Goal: Task Accomplishment & Management: Manage account settings

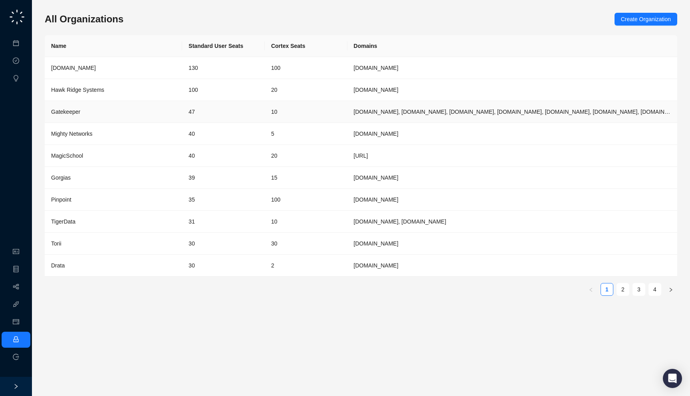
click at [360, 91] on td "[DOMAIN_NAME]" at bounding box center [512, 90] width 330 height 22
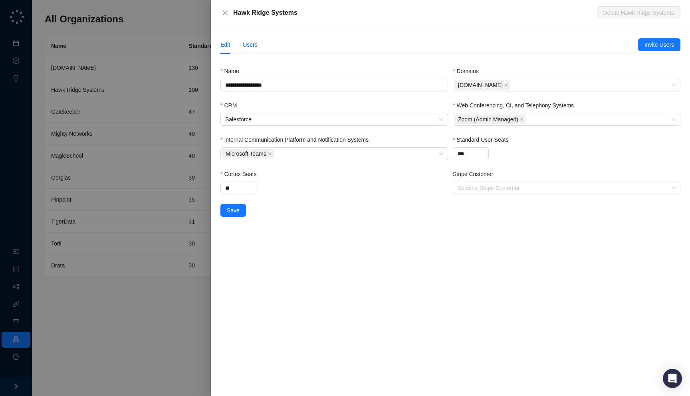
click at [248, 47] on div "Users" at bounding box center [250, 44] width 15 height 9
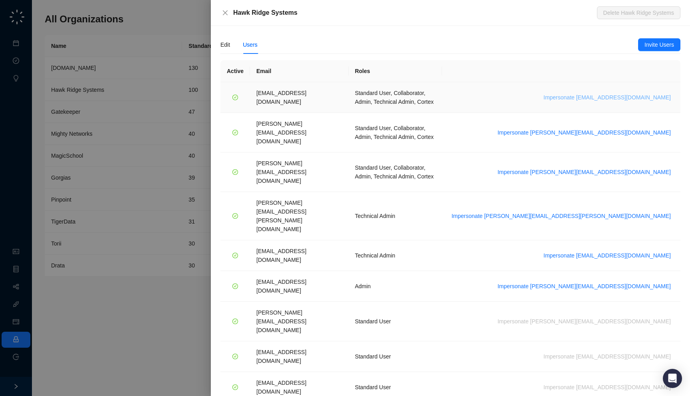
click at [628, 93] on span "Impersonate daoudl@hawkridgesys.com" at bounding box center [606, 97] width 127 height 9
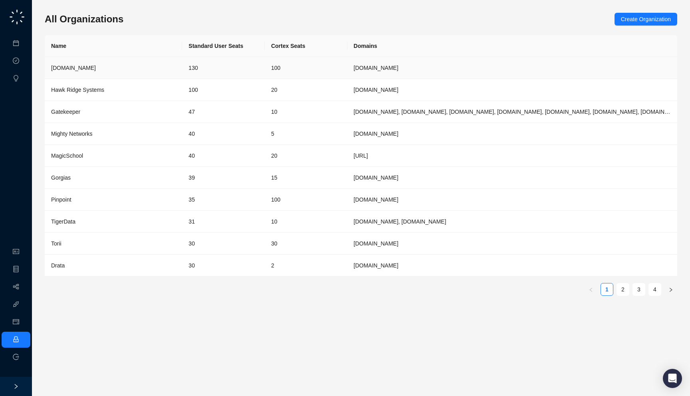
click at [92, 68] on div "[DOMAIN_NAME]" at bounding box center [113, 67] width 125 height 9
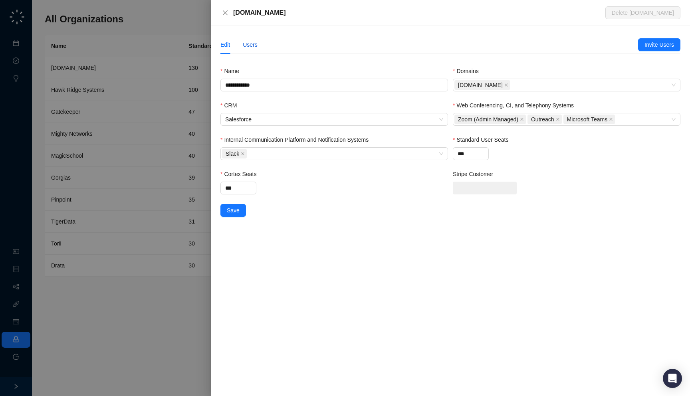
click at [251, 42] on div "Users" at bounding box center [250, 44] width 15 height 9
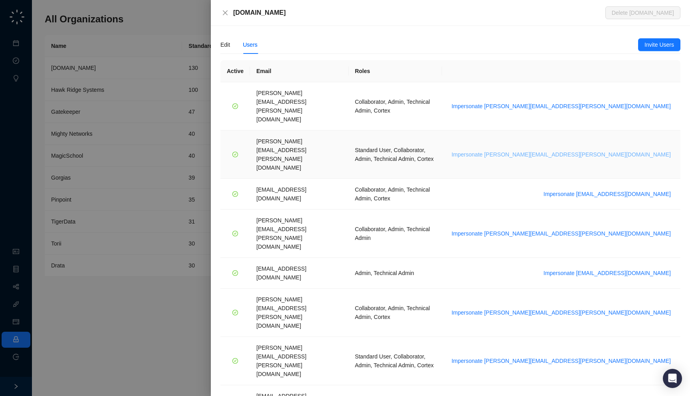
click at [612, 150] on span "Impersonate [PERSON_NAME][EMAIL_ADDRESS][PERSON_NAME][DOMAIN_NAME]" at bounding box center [560, 154] width 219 height 9
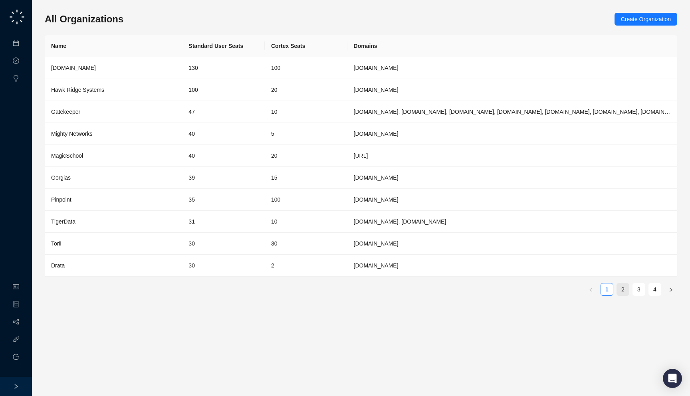
click at [617, 286] on link "2" at bounding box center [623, 289] width 12 height 12
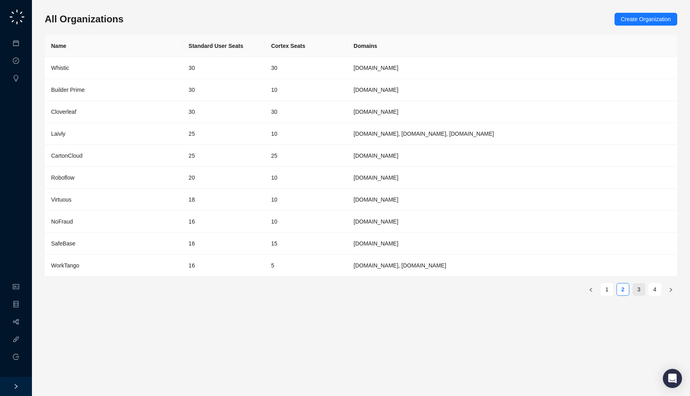
click at [638, 290] on link "3" at bounding box center [639, 289] width 12 height 12
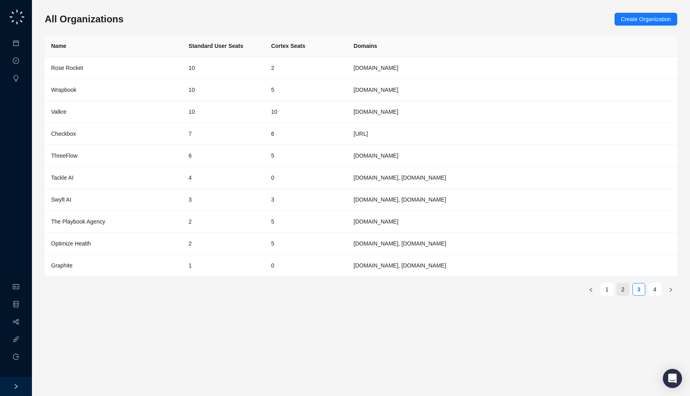
click at [626, 287] on link "2" at bounding box center [623, 289] width 12 height 12
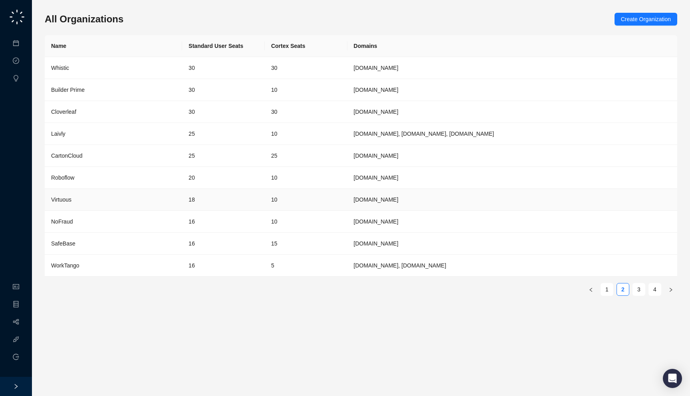
click at [472, 204] on td "[DOMAIN_NAME]" at bounding box center [512, 200] width 330 height 22
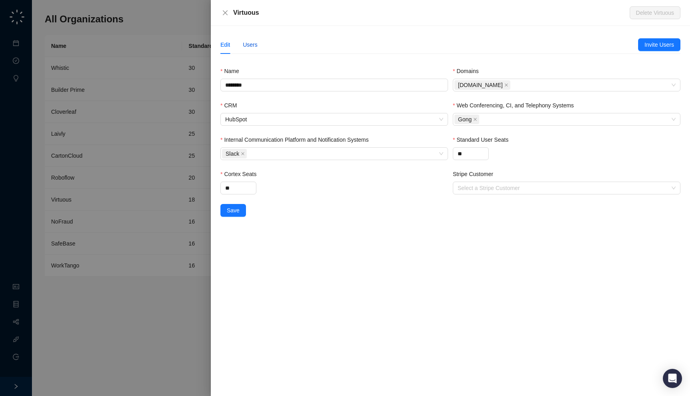
click at [253, 45] on div "Users" at bounding box center [250, 44] width 15 height 9
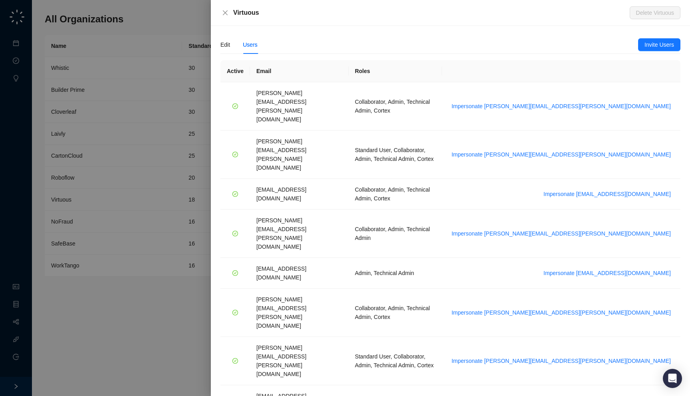
click at [150, 166] on div at bounding box center [345, 198] width 690 height 396
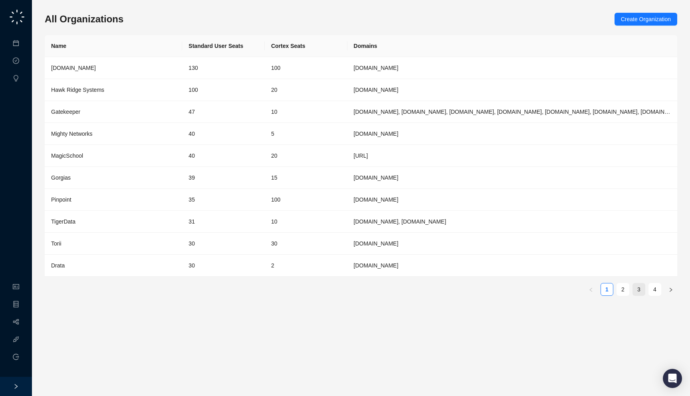
click at [639, 288] on link "3" at bounding box center [639, 289] width 12 height 12
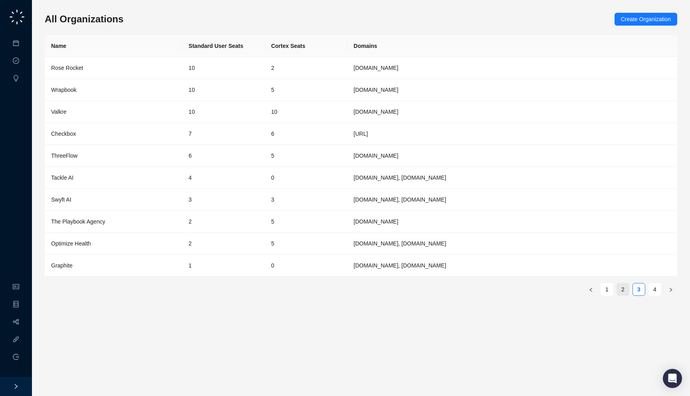
click at [626, 291] on link "2" at bounding box center [623, 289] width 12 height 12
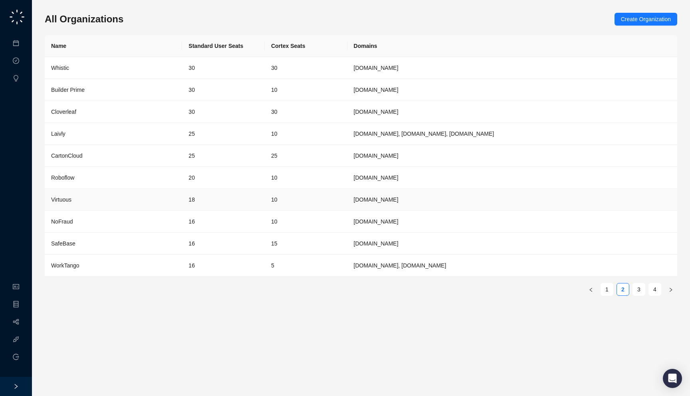
click at [268, 205] on td "10" at bounding box center [306, 200] width 83 height 22
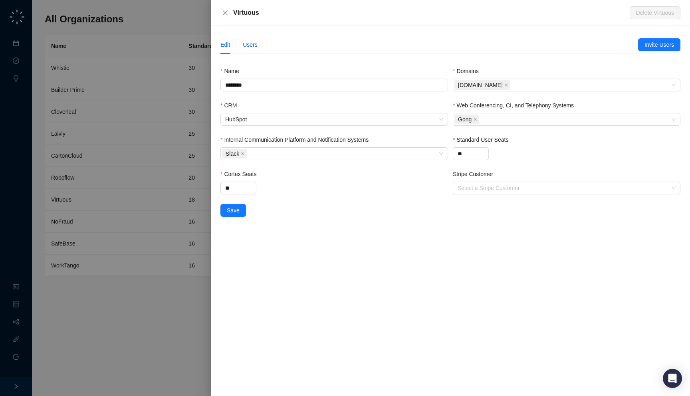
click at [251, 44] on div "Users" at bounding box center [250, 44] width 15 height 9
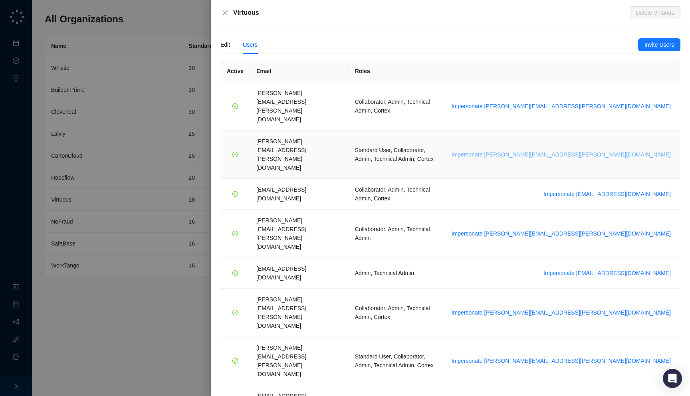
click at [634, 150] on span "Impersonate daniel.vanderwalt@synthesia.io" at bounding box center [560, 154] width 219 height 9
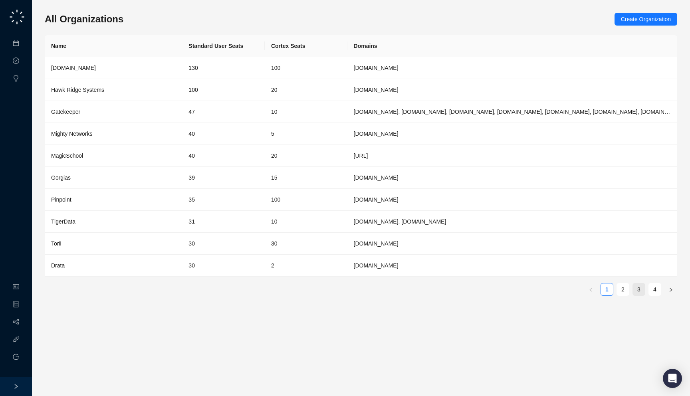
click at [634, 292] on link "3" at bounding box center [639, 289] width 12 height 12
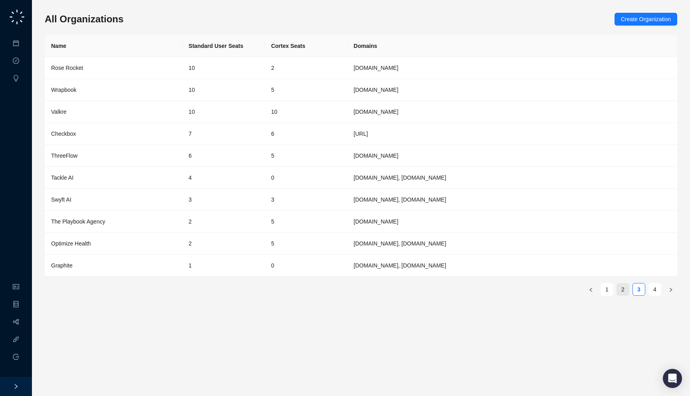
click at [624, 292] on link "2" at bounding box center [623, 289] width 12 height 12
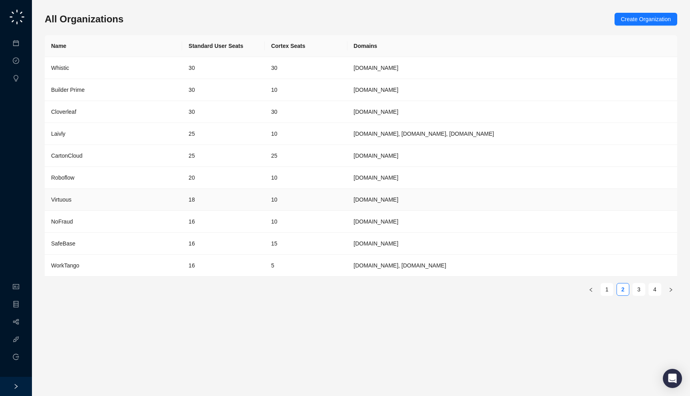
click at [194, 199] on td "18" at bounding box center [223, 200] width 83 height 22
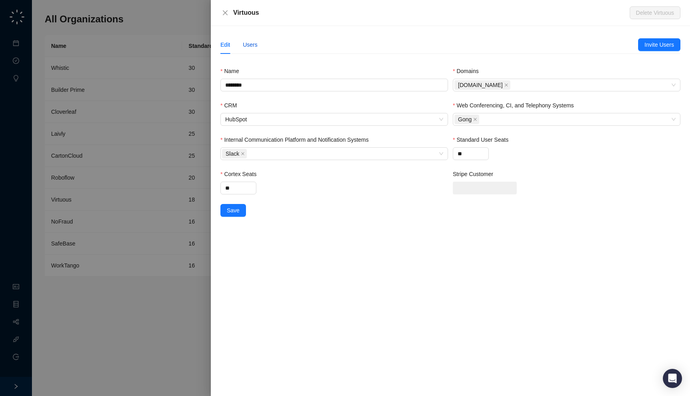
click at [253, 44] on div "Users" at bounding box center [250, 44] width 15 height 9
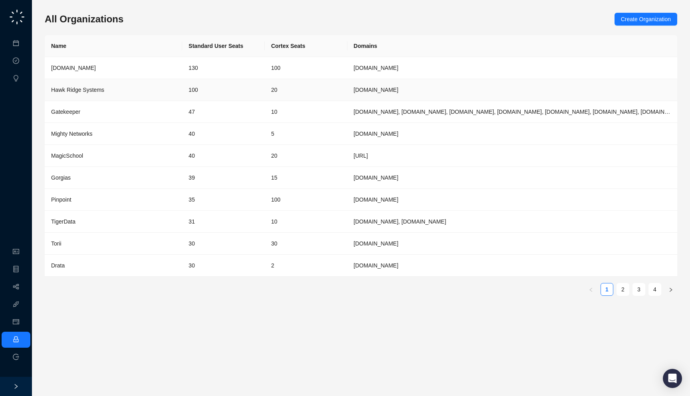
click at [189, 99] on td "100" at bounding box center [223, 90] width 83 height 22
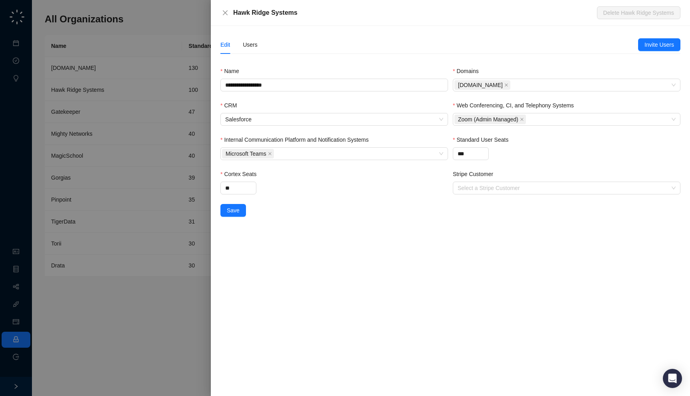
click at [259, 48] on div "Edit Users" at bounding box center [429, 45] width 418 height 18
click at [257, 48] on div "Users" at bounding box center [250, 44] width 15 height 9
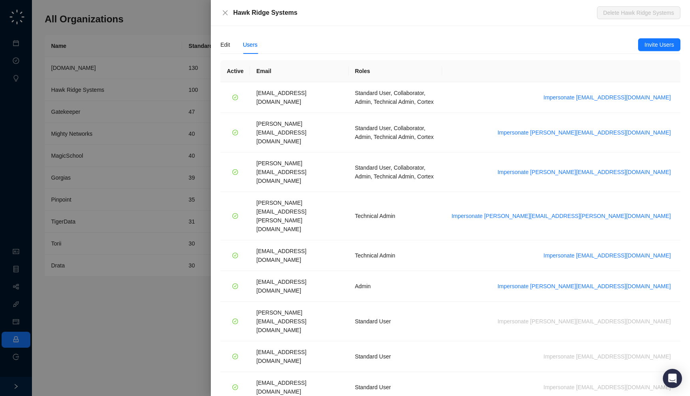
click at [154, 98] on div at bounding box center [345, 198] width 690 height 396
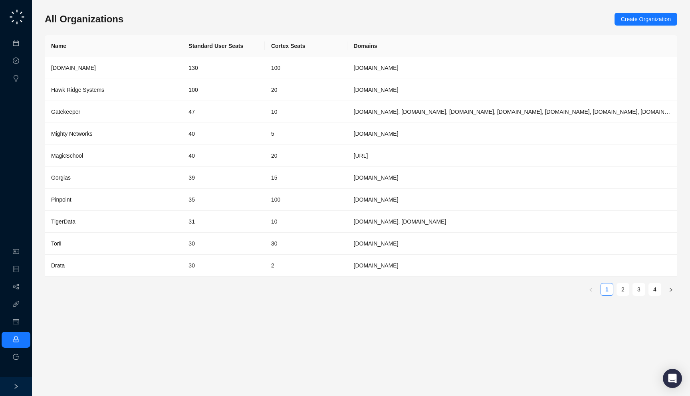
click at [631, 290] on ul "1 2 3 4" at bounding box center [361, 289] width 632 height 13
click at [627, 290] on link "2" at bounding box center [623, 289] width 12 height 12
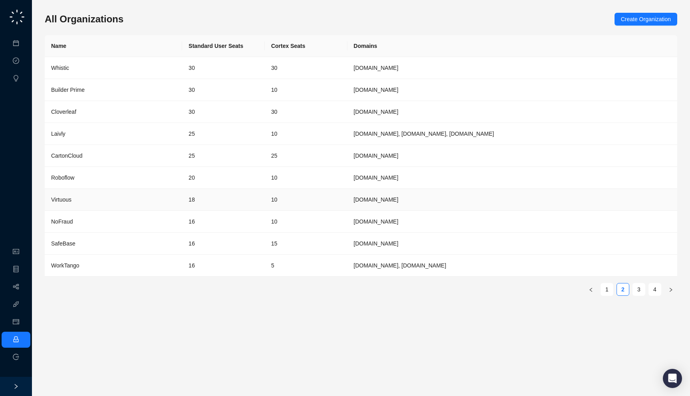
click at [253, 195] on td "18" at bounding box center [223, 200] width 83 height 22
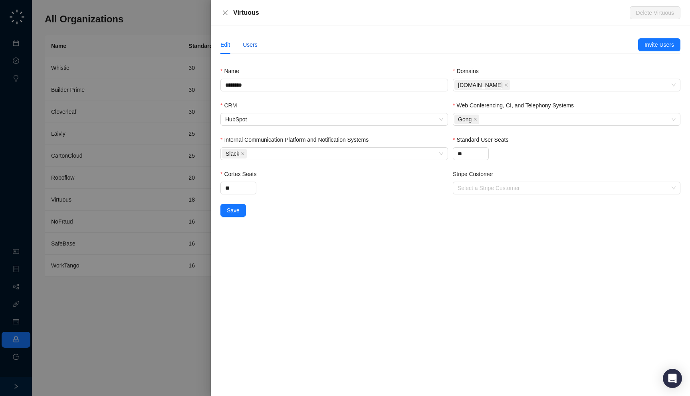
click at [251, 40] on div "Users" at bounding box center [250, 44] width 15 height 9
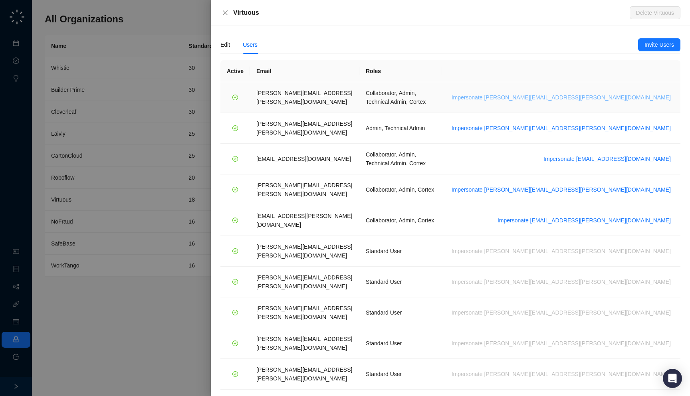
click at [639, 93] on span "Impersonate emily.beck@virtuous.org" at bounding box center [560, 97] width 219 height 9
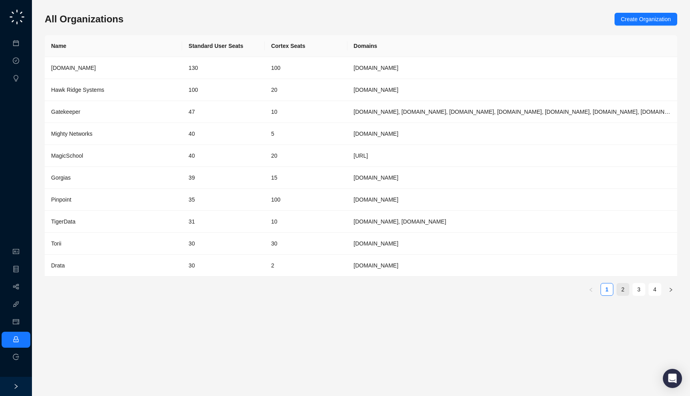
click at [619, 289] on link "2" at bounding box center [623, 289] width 12 height 12
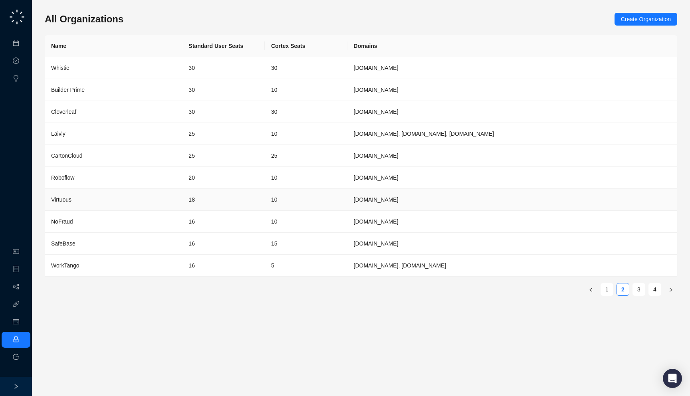
click at [232, 195] on td "18" at bounding box center [223, 200] width 83 height 22
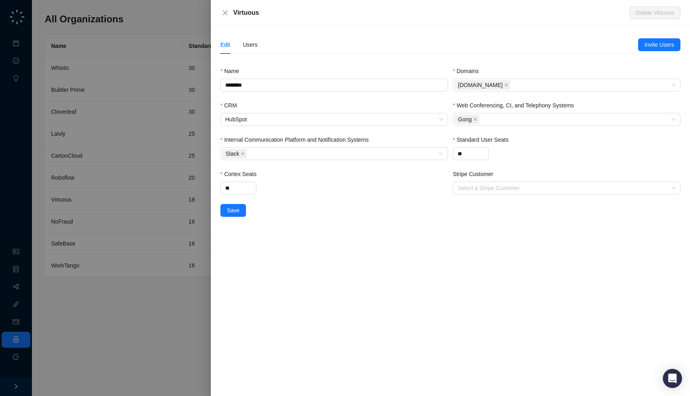
click at [253, 13] on div "Virtuous" at bounding box center [431, 13] width 396 height 10
copy div "Virtuous"
click at [135, 290] on div at bounding box center [345, 198] width 690 height 396
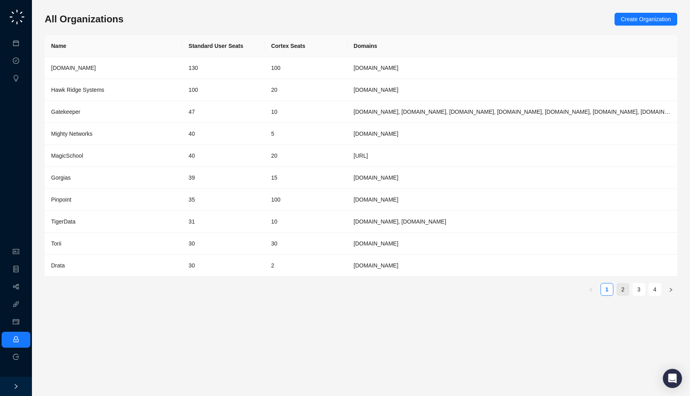
click at [620, 289] on link "2" at bounding box center [623, 289] width 12 height 12
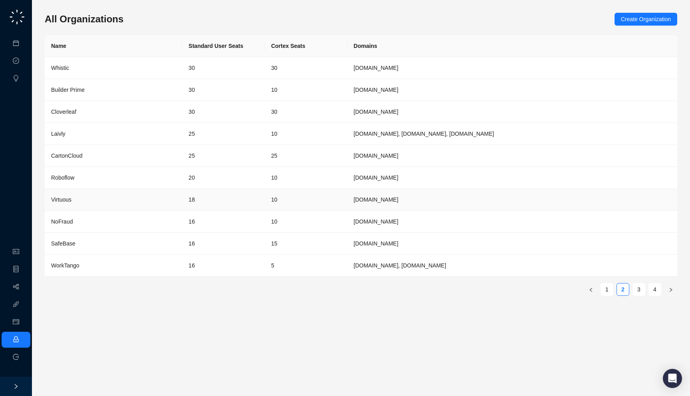
click at [182, 201] on td "18" at bounding box center [223, 200] width 83 height 22
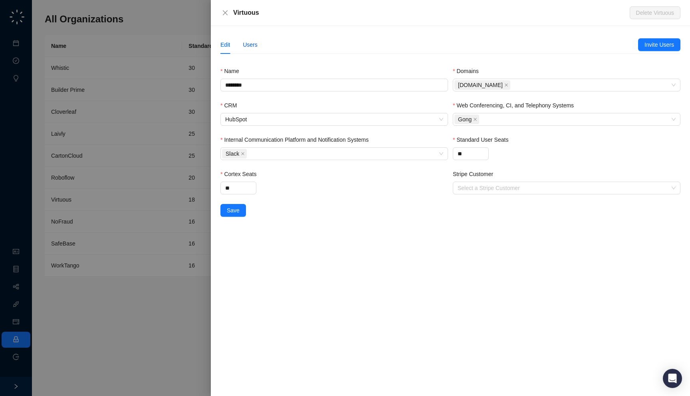
click at [255, 45] on div "Users" at bounding box center [250, 44] width 15 height 9
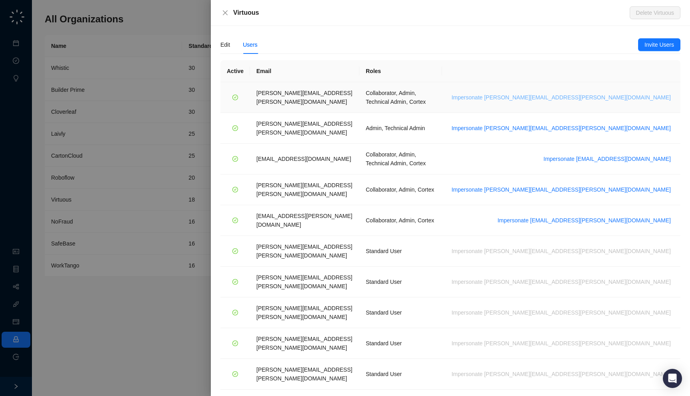
click at [640, 93] on span "Impersonate [PERSON_NAME][EMAIL_ADDRESS][PERSON_NAME][DOMAIN_NAME]" at bounding box center [560, 97] width 219 height 9
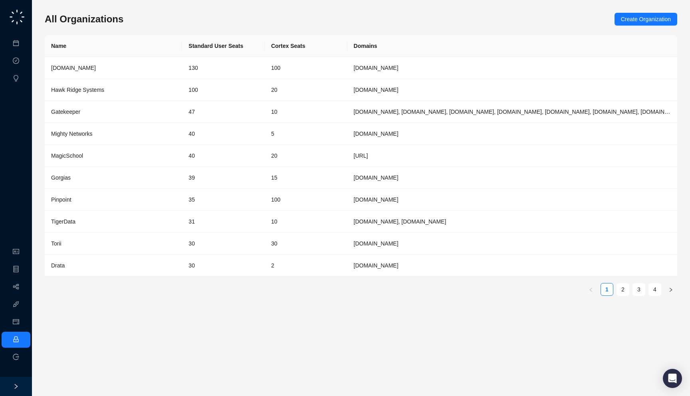
click at [170, 24] on div "All Organizations Create Organization" at bounding box center [361, 19] width 632 height 13
click at [621, 291] on link "2" at bounding box center [623, 289] width 12 height 12
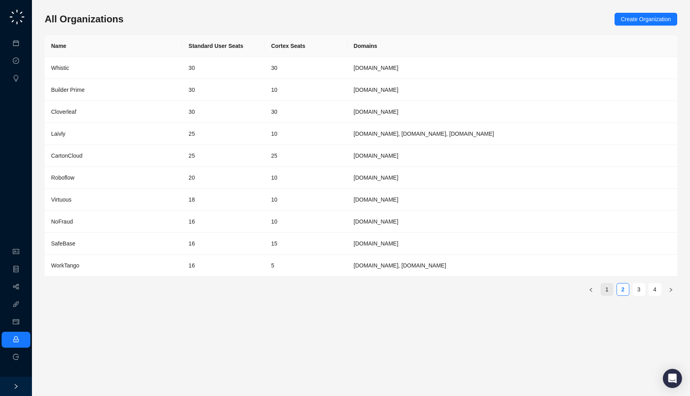
click at [606, 291] on link "1" at bounding box center [607, 289] width 12 height 12
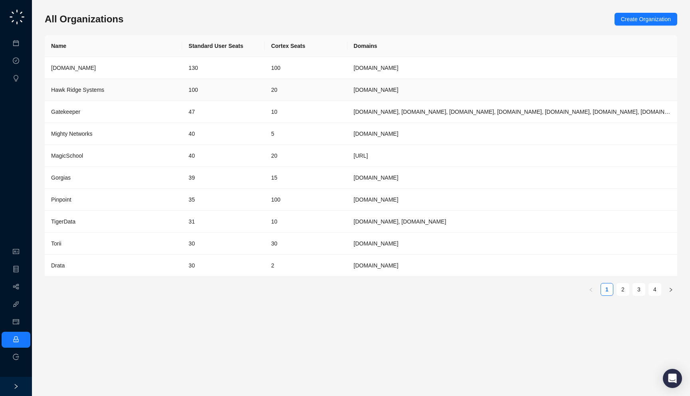
click at [242, 88] on td "100" at bounding box center [223, 90] width 83 height 22
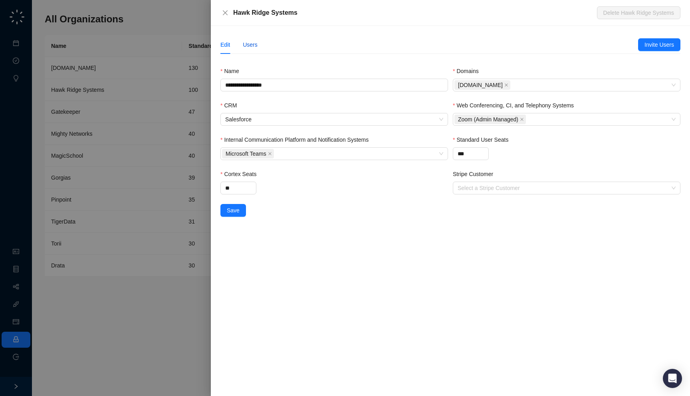
click at [252, 45] on div "Users" at bounding box center [250, 44] width 15 height 9
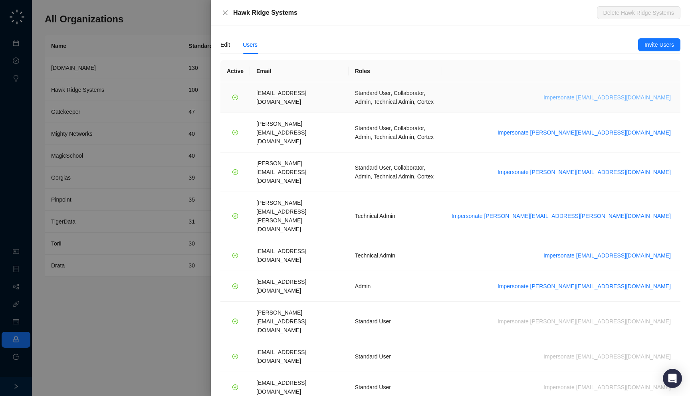
click at [614, 95] on span "Impersonate daoudl@hawkridgesys.com" at bounding box center [606, 97] width 127 height 9
